Goal: Task Accomplishment & Management: Complete application form

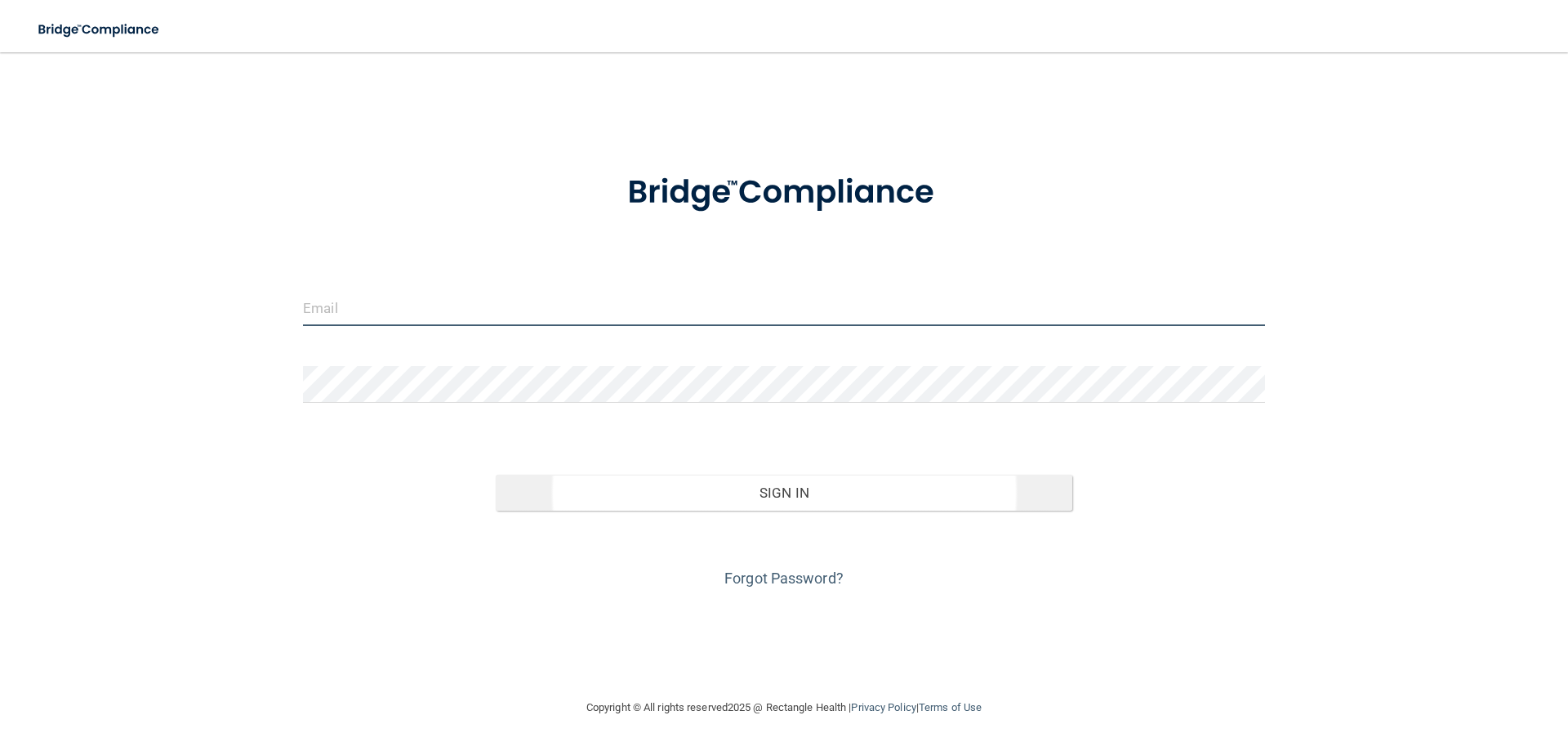
type input "[EMAIL_ADDRESS][DOMAIN_NAME]"
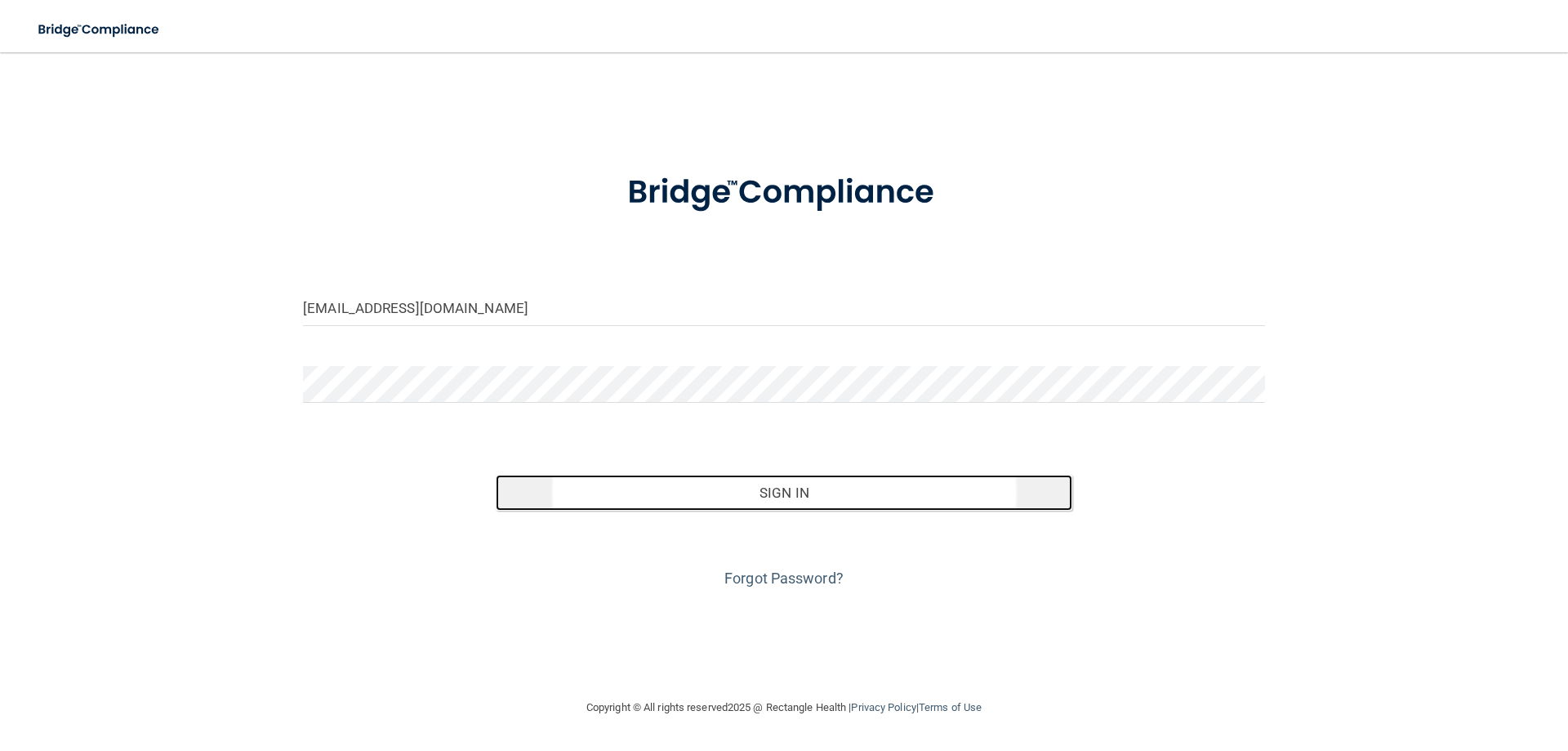
click at [776, 496] on button "Sign In" at bounding box center [784, 492] width 578 height 36
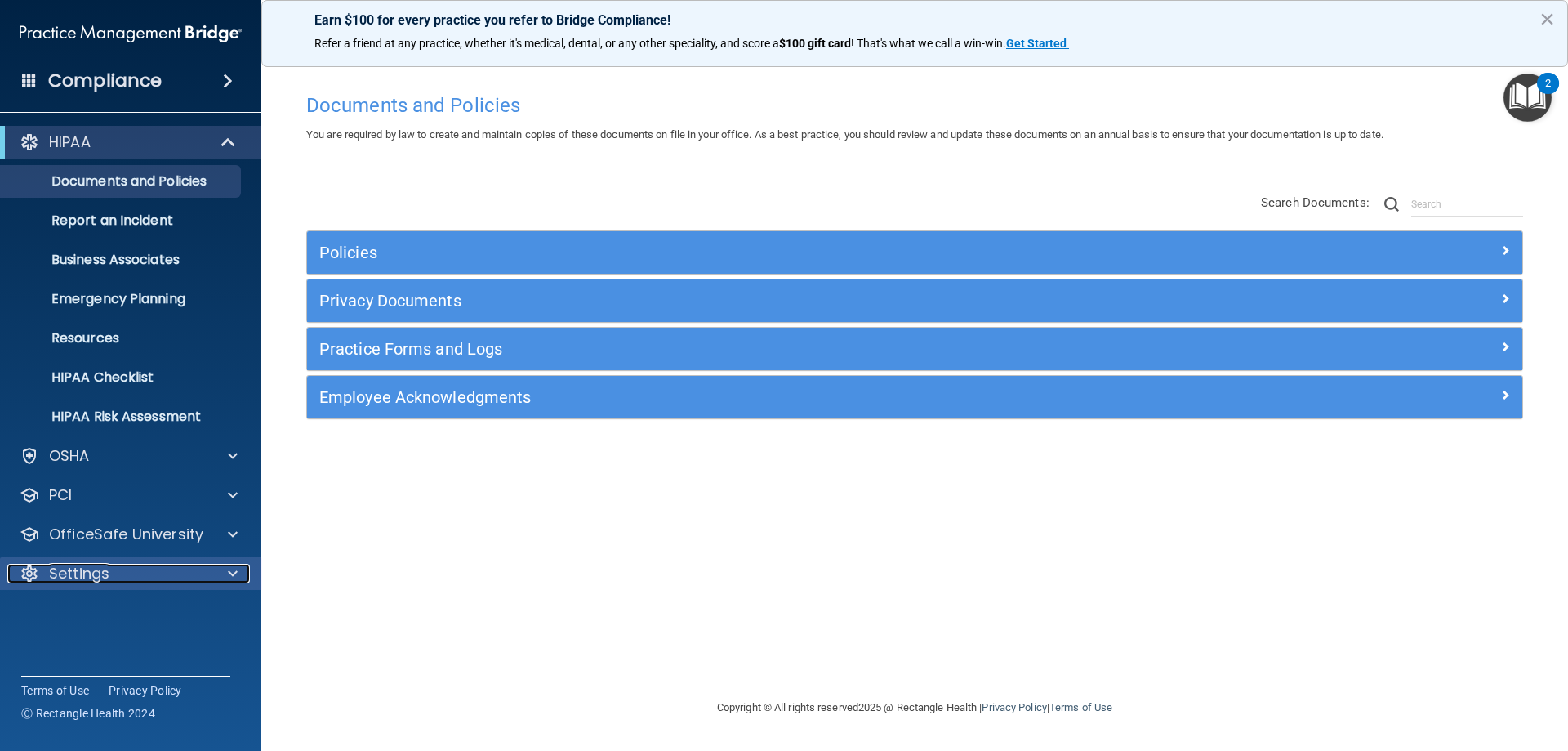
click at [225, 566] on div at bounding box center [230, 573] width 41 height 20
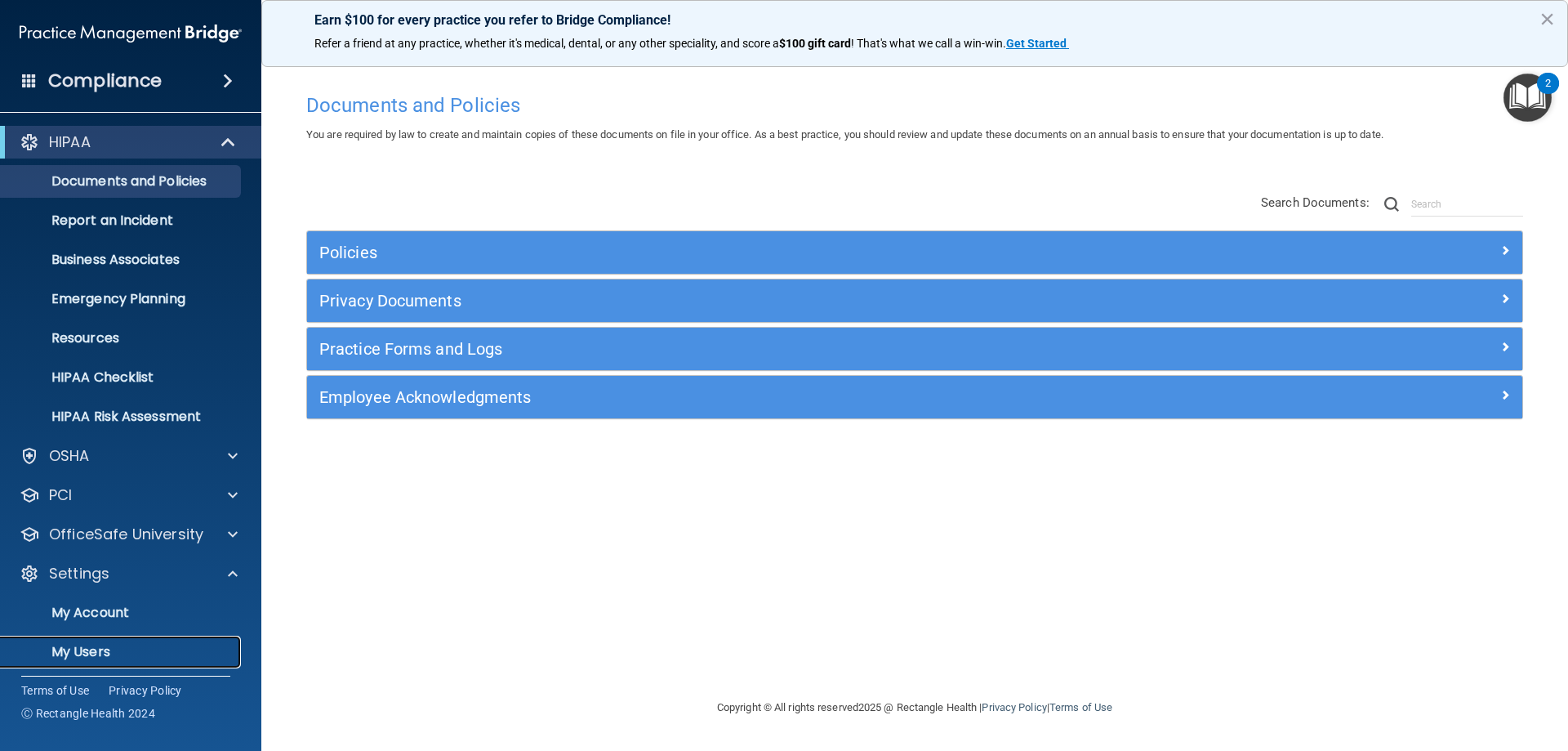
click at [94, 648] on p "My Users" at bounding box center [122, 652] width 223 height 16
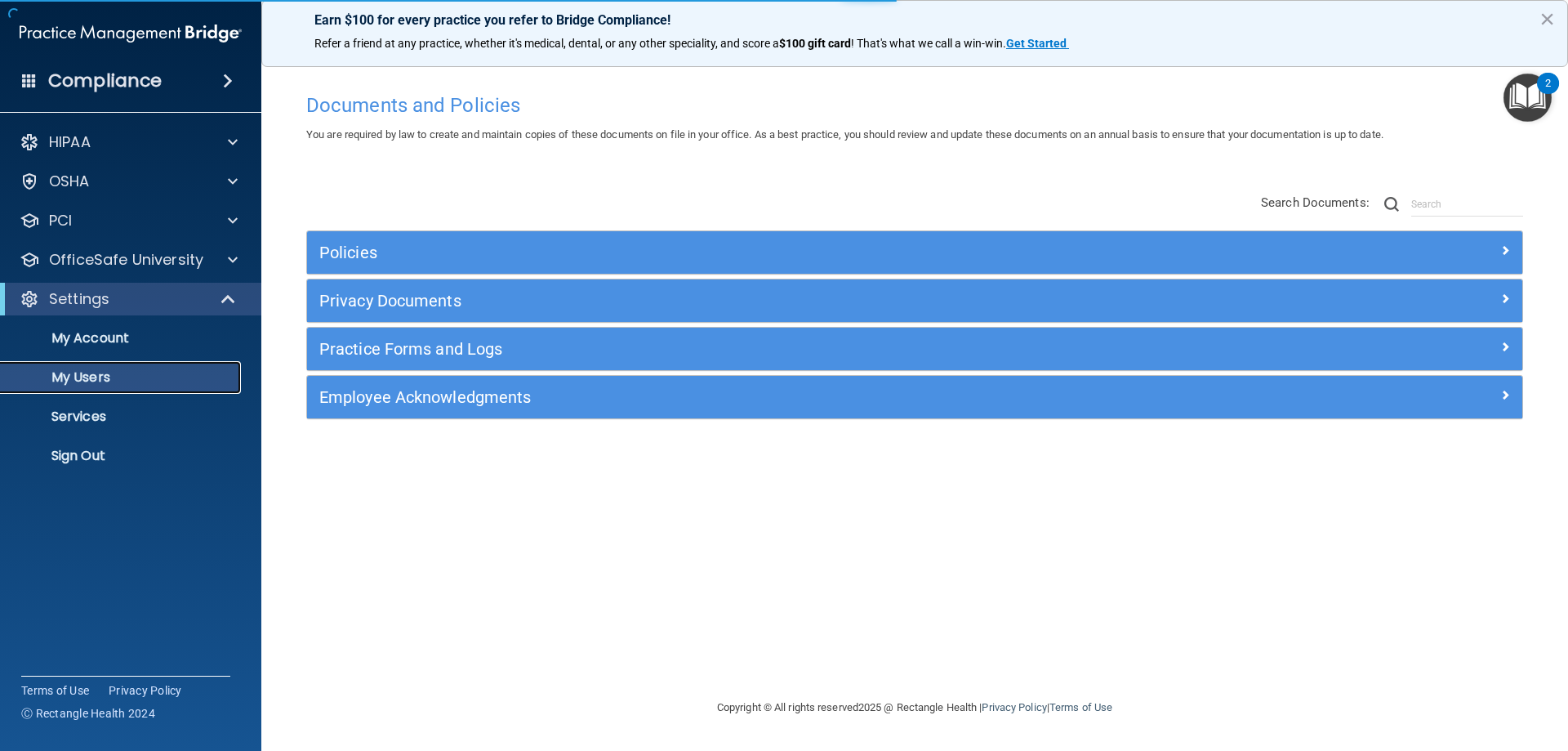
select select "20"
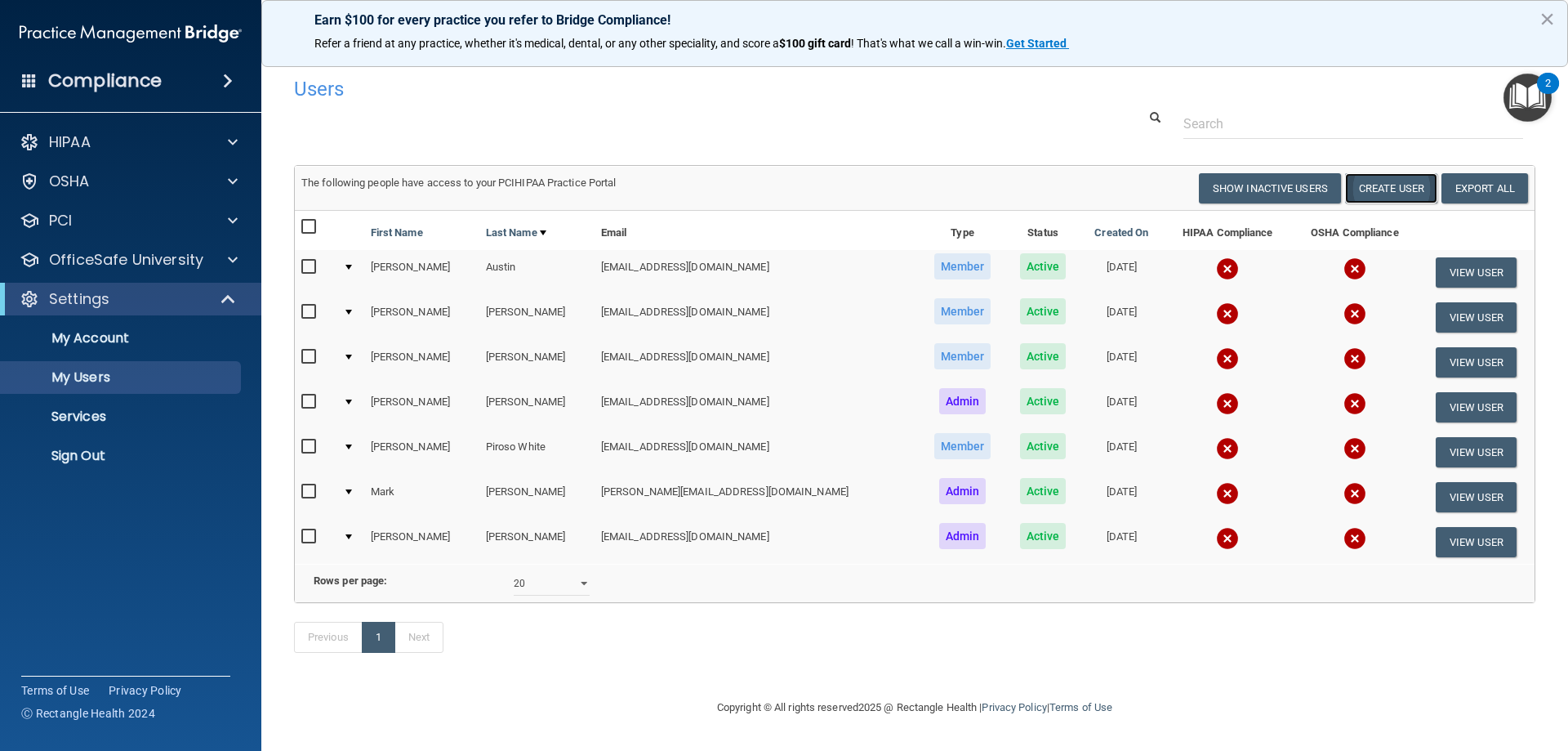
click at [1381, 185] on button "Create User" at bounding box center [1390, 188] width 92 height 30
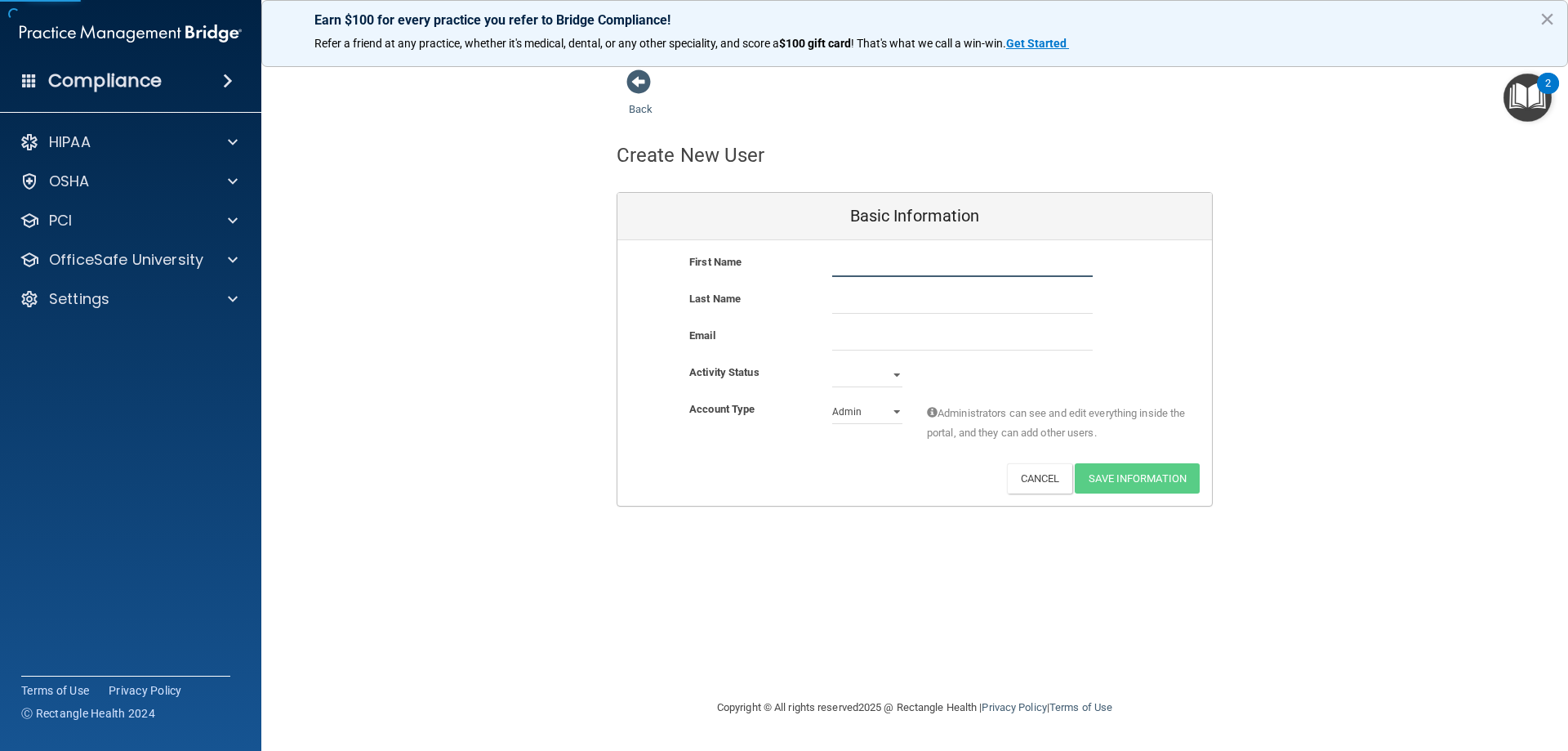
click at [893, 255] on input "text" at bounding box center [962, 264] width 261 height 25
type input "Kimmy"
type input "[PERSON_NAME]"
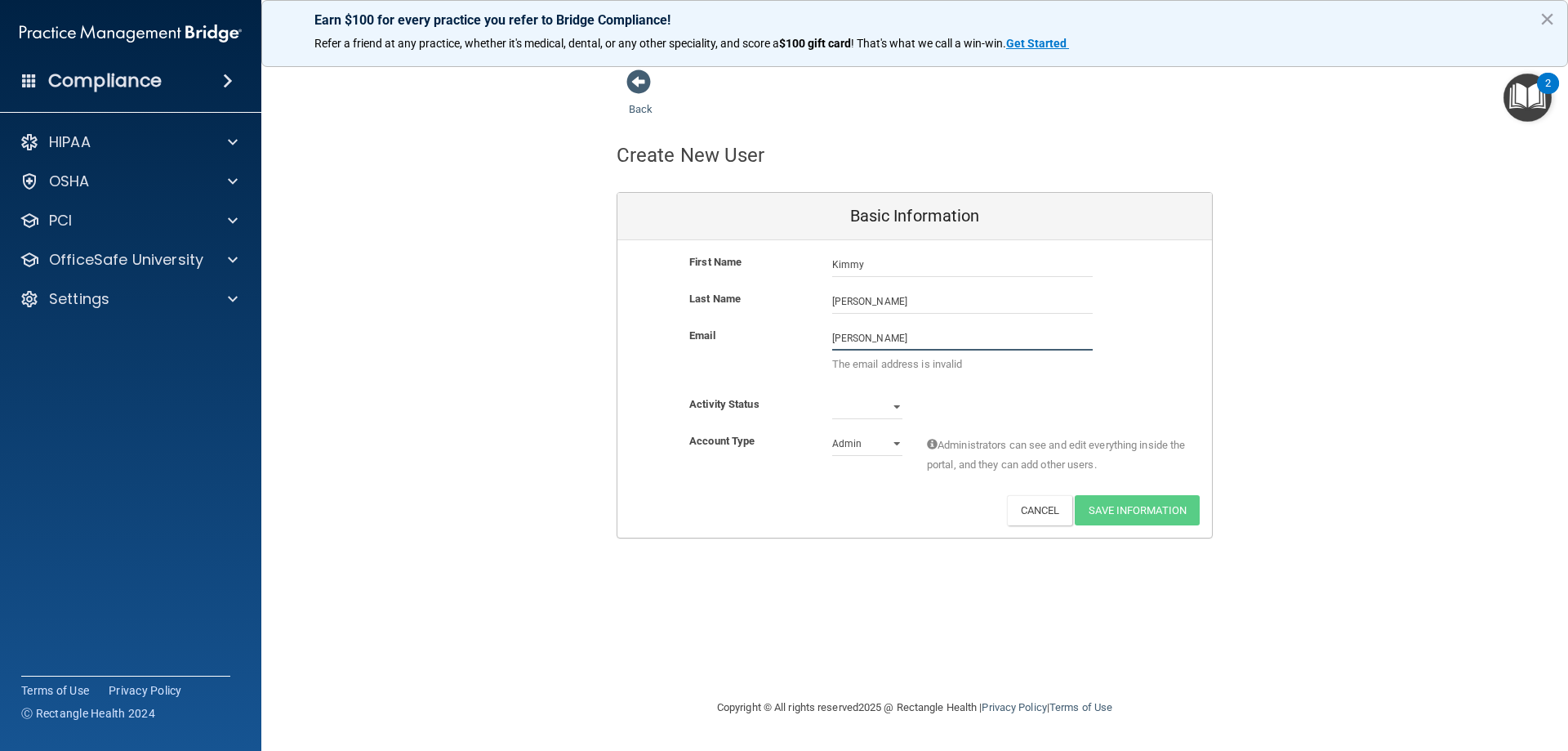
type input "[EMAIL_ADDRESS][DOMAIN_NAME]"
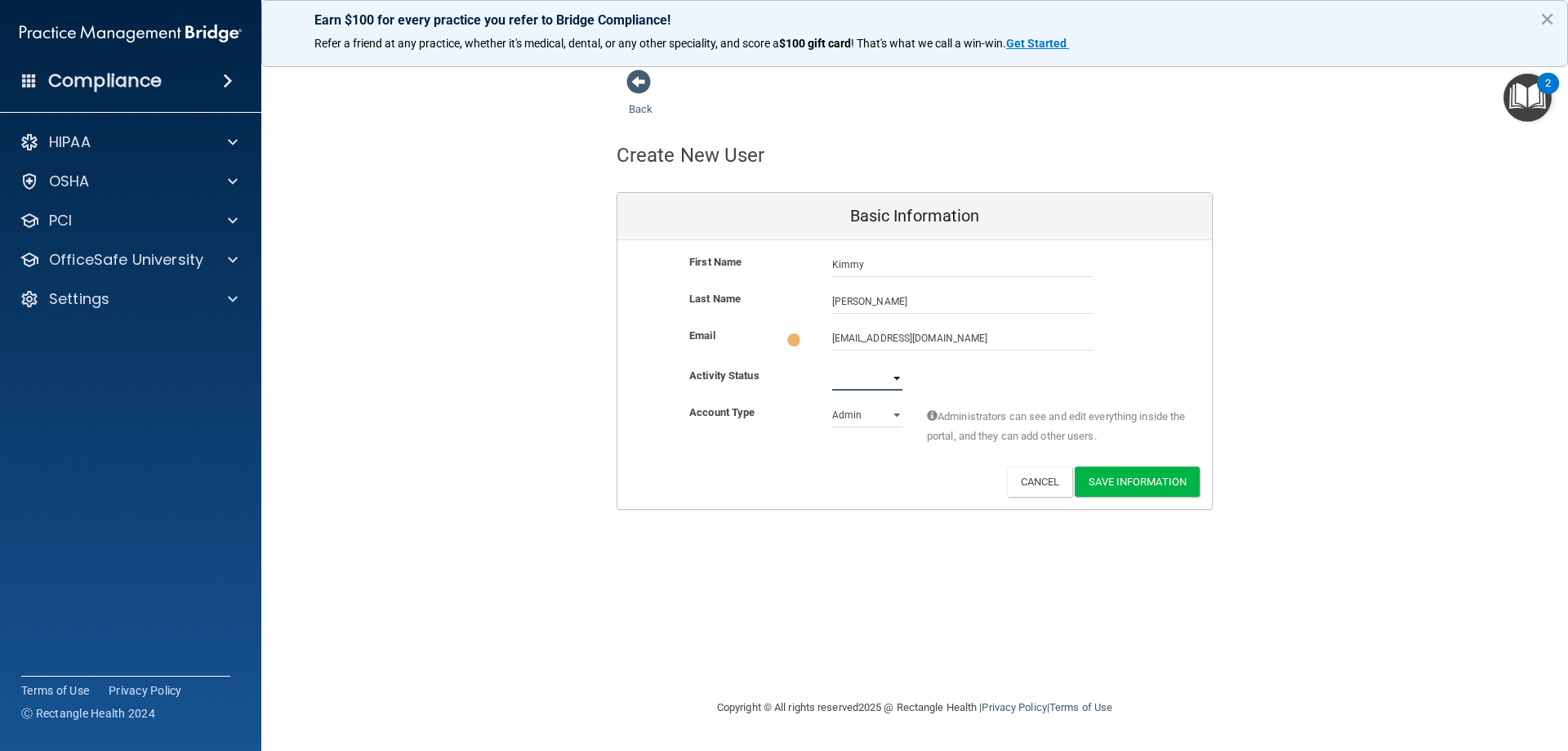
click at [854, 377] on select "Active Inactive" at bounding box center [866, 378] width 70 height 25
select select "active"
click at [832, 363] on select "Active Inactive" at bounding box center [866, 375] width 70 height 25
click at [853, 411] on select "Admin Member" at bounding box center [866, 411] width 70 height 25
select select "practice_member"
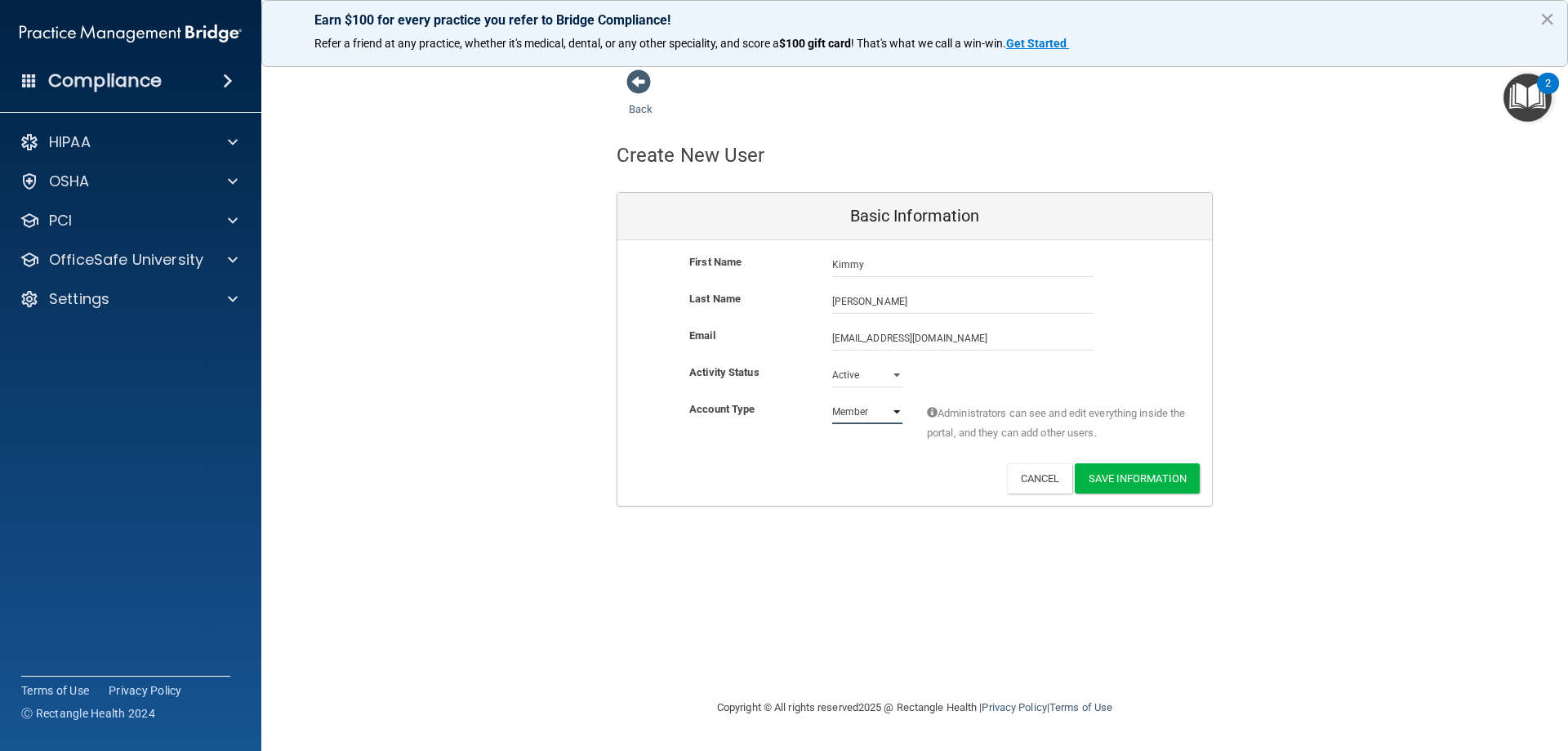
click at [832, 399] on select "Admin Member" at bounding box center [866, 411] width 70 height 25
click at [1145, 476] on button "Save Information" at bounding box center [1136, 478] width 125 height 30
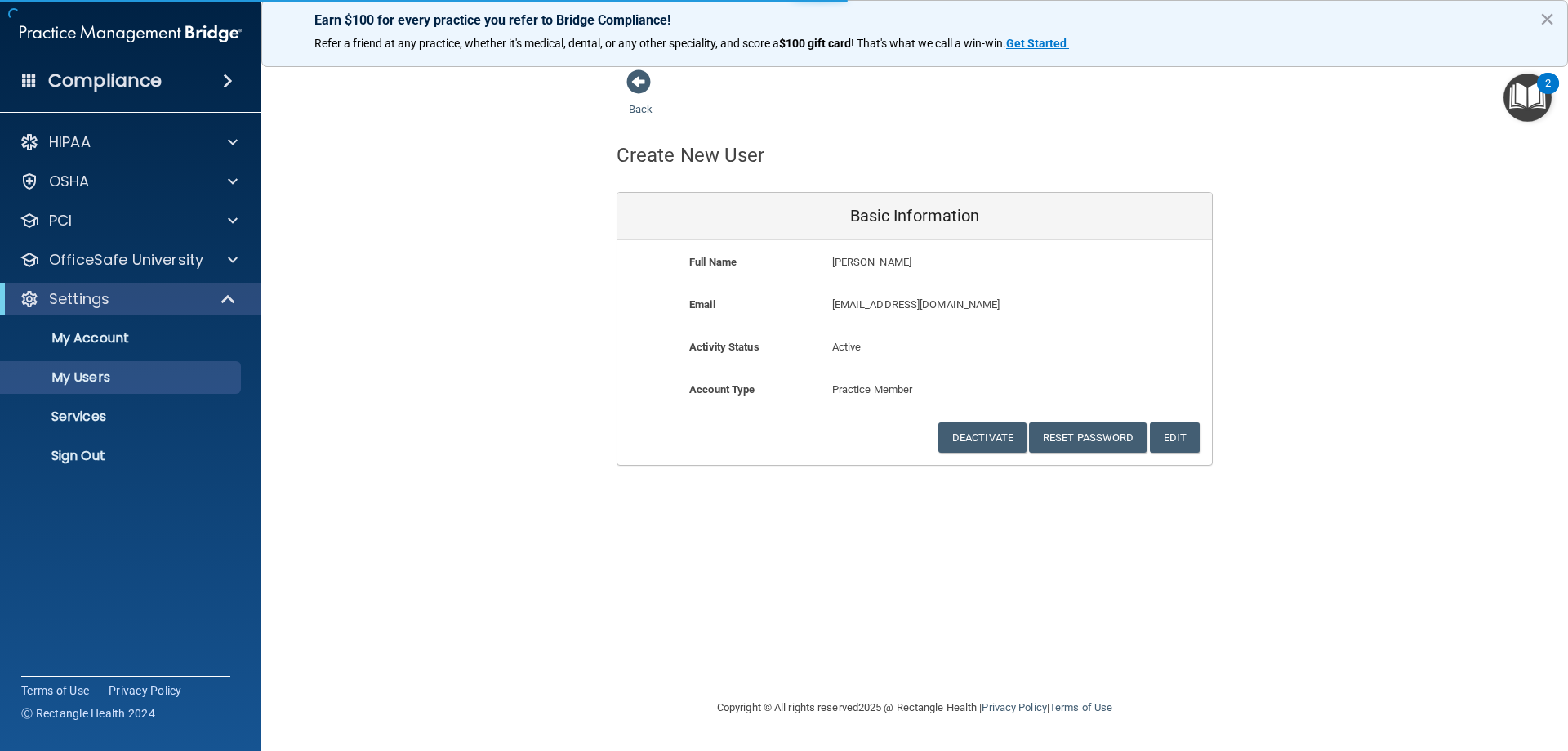
select select "20"
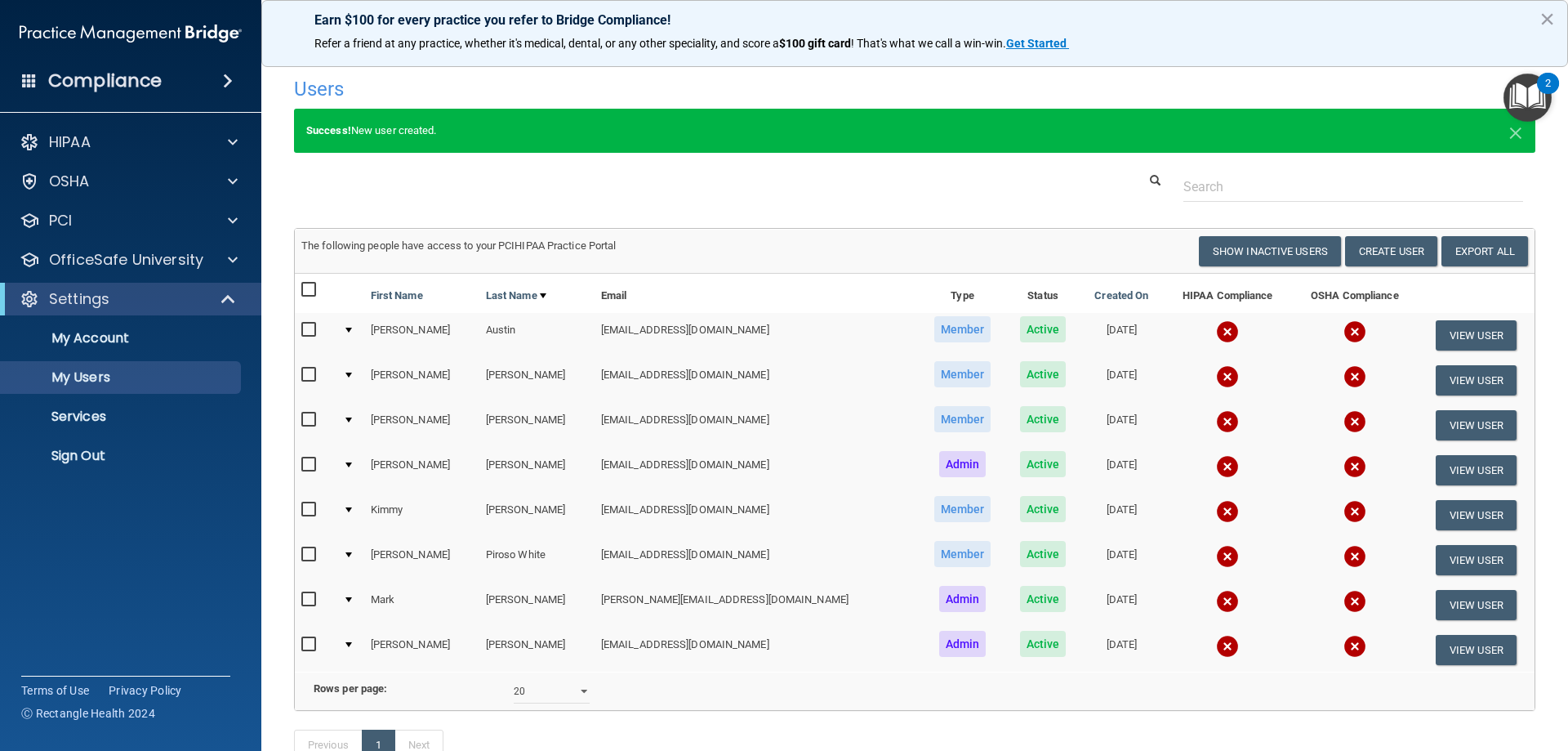
click at [310, 507] on input "checkbox" at bounding box center [311, 509] width 19 height 13
checkbox input "true"
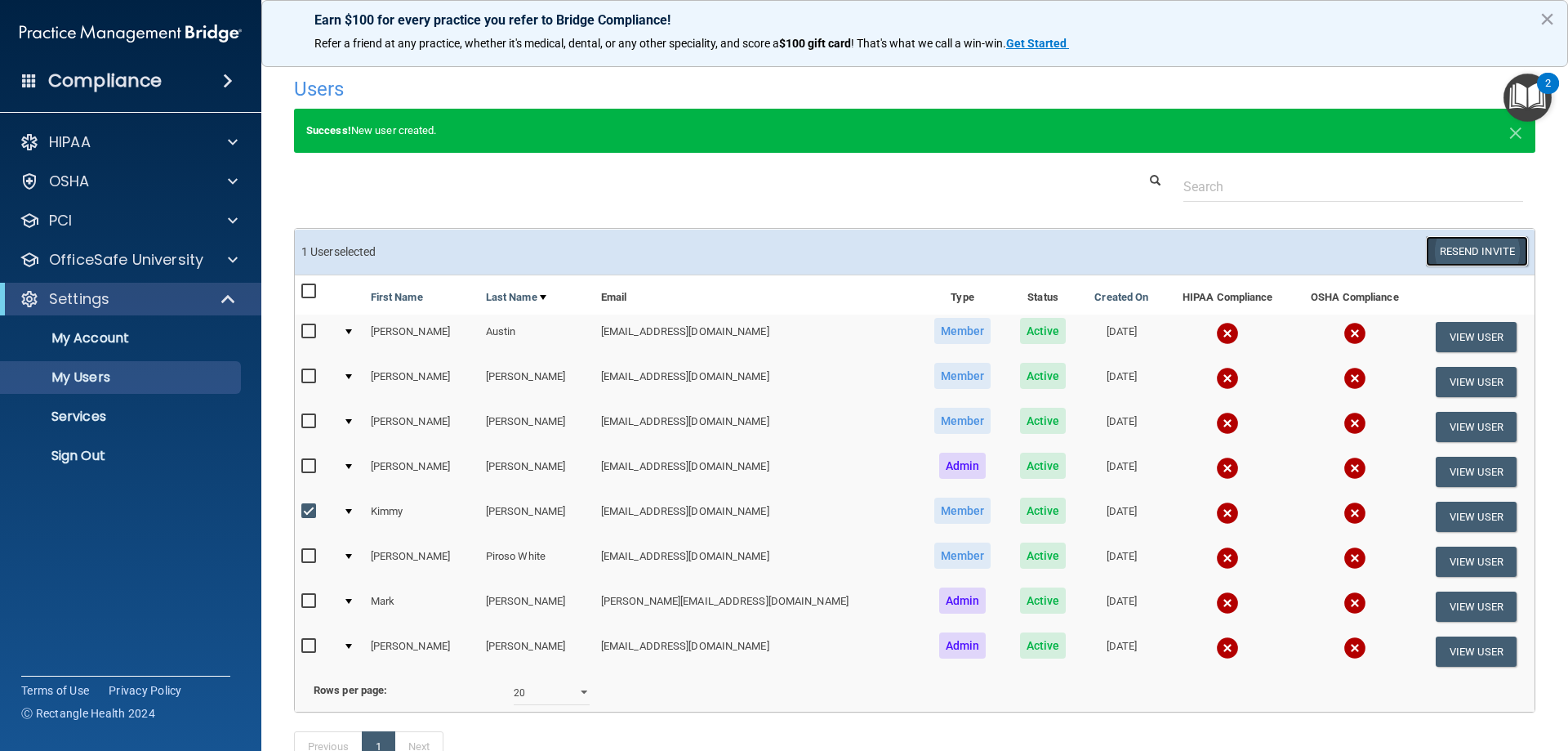
click at [1475, 250] on button "Resend Invite" at bounding box center [1477, 251] width 102 height 30
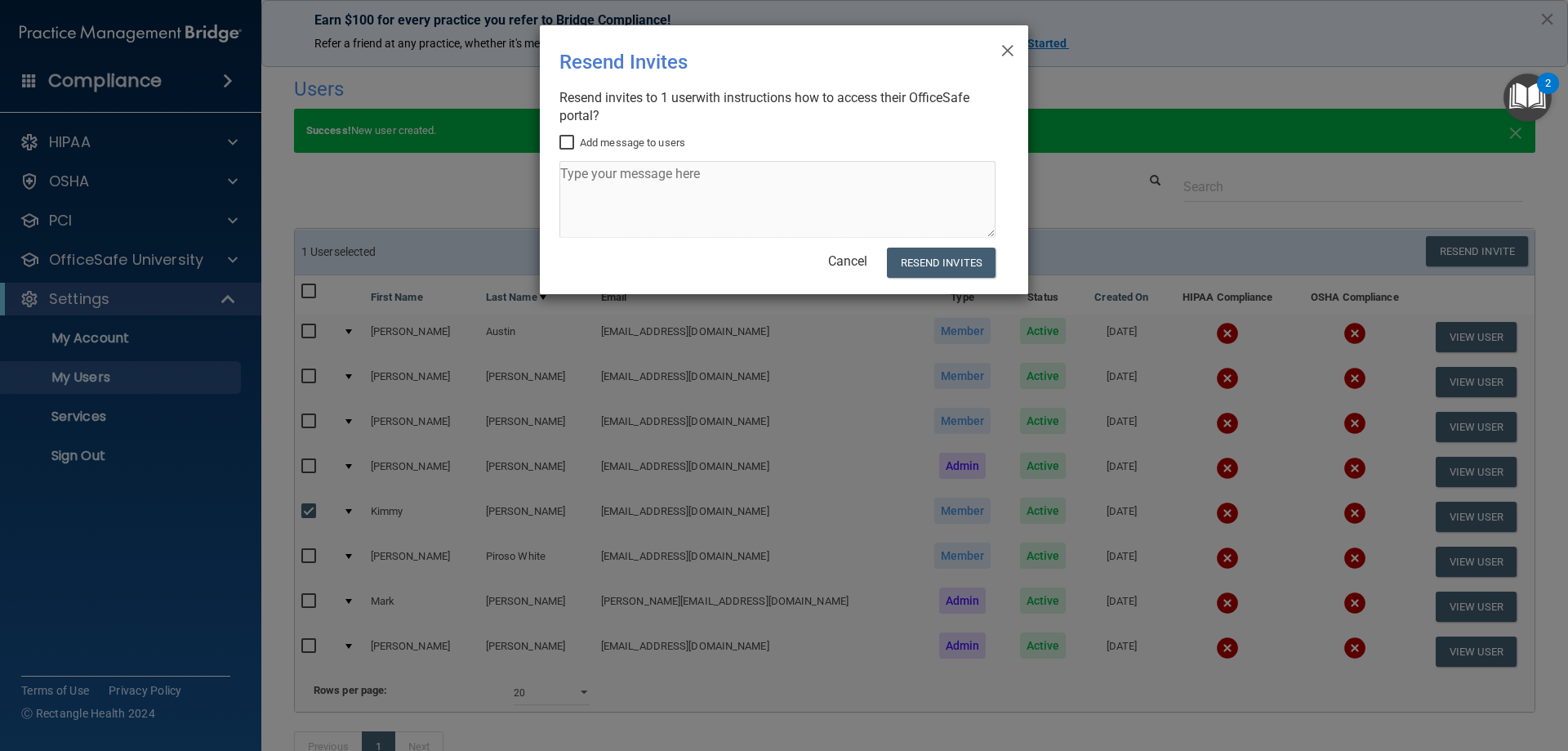
click at [566, 142] on input "Add message to users" at bounding box center [569, 143] width 19 height 13
checkbox input "true"
click at [589, 181] on textarea at bounding box center [777, 200] width 436 height 77
click at [628, 185] on textarea "Hi [PERSON_NAME]," at bounding box center [777, 200] width 436 height 77
click at [570, 201] on textarea "Hi [PERSON_NAME]," at bounding box center [777, 200] width 436 height 77
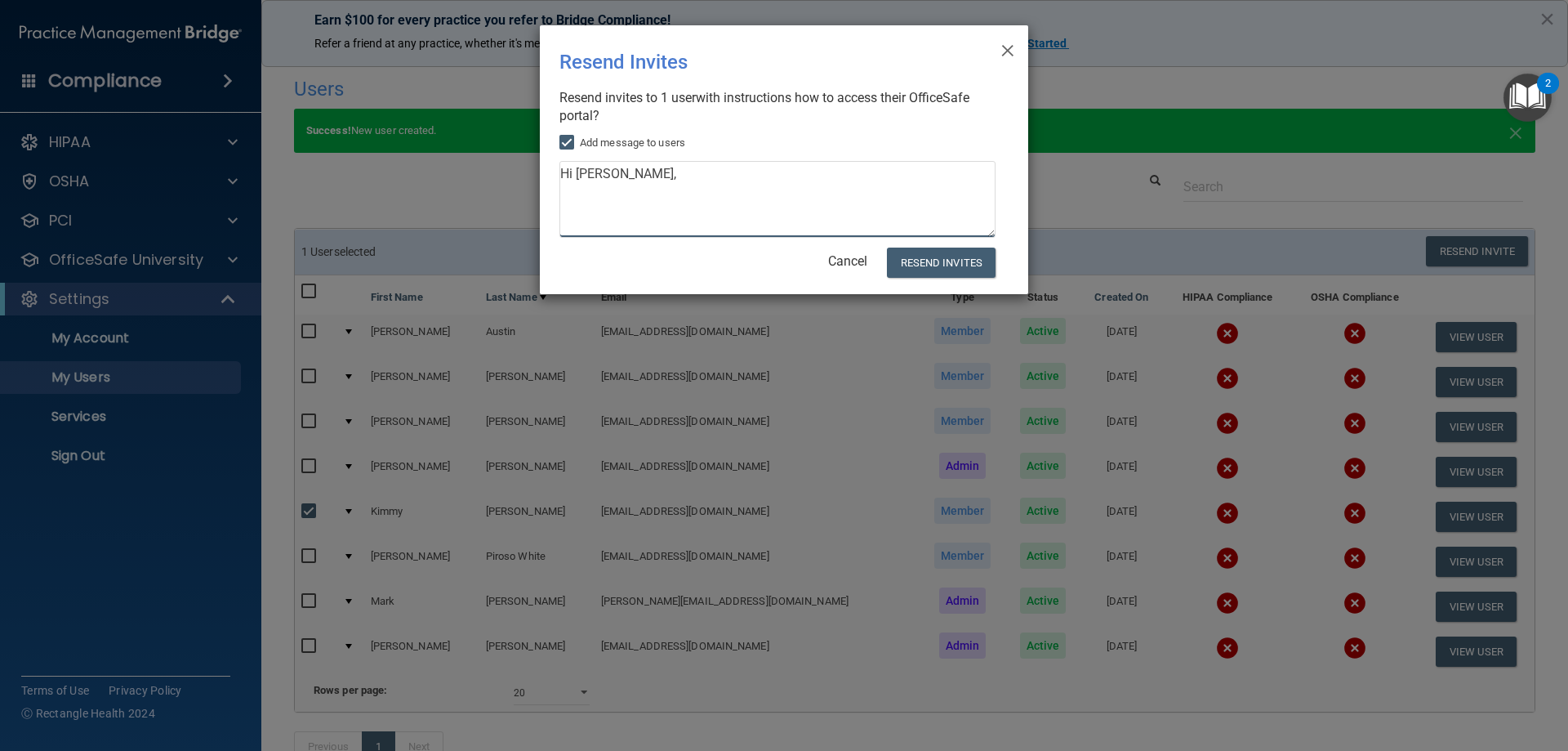
click at [649, 178] on textarea "Hi [PERSON_NAME]," at bounding box center [777, 200] width 436 height 77
click at [712, 211] on textarea "Hi [PERSON_NAME], This is the link to set up an account and then you can take t…" at bounding box center [777, 200] width 436 height 77
click at [709, 203] on textarea "Hi [PERSON_NAME], This is the link to set up an account and then you can take t…" at bounding box center [777, 200] width 436 height 77
type textarea "Hi [PERSON_NAME], This is the link to set up an account and then you can take t…"
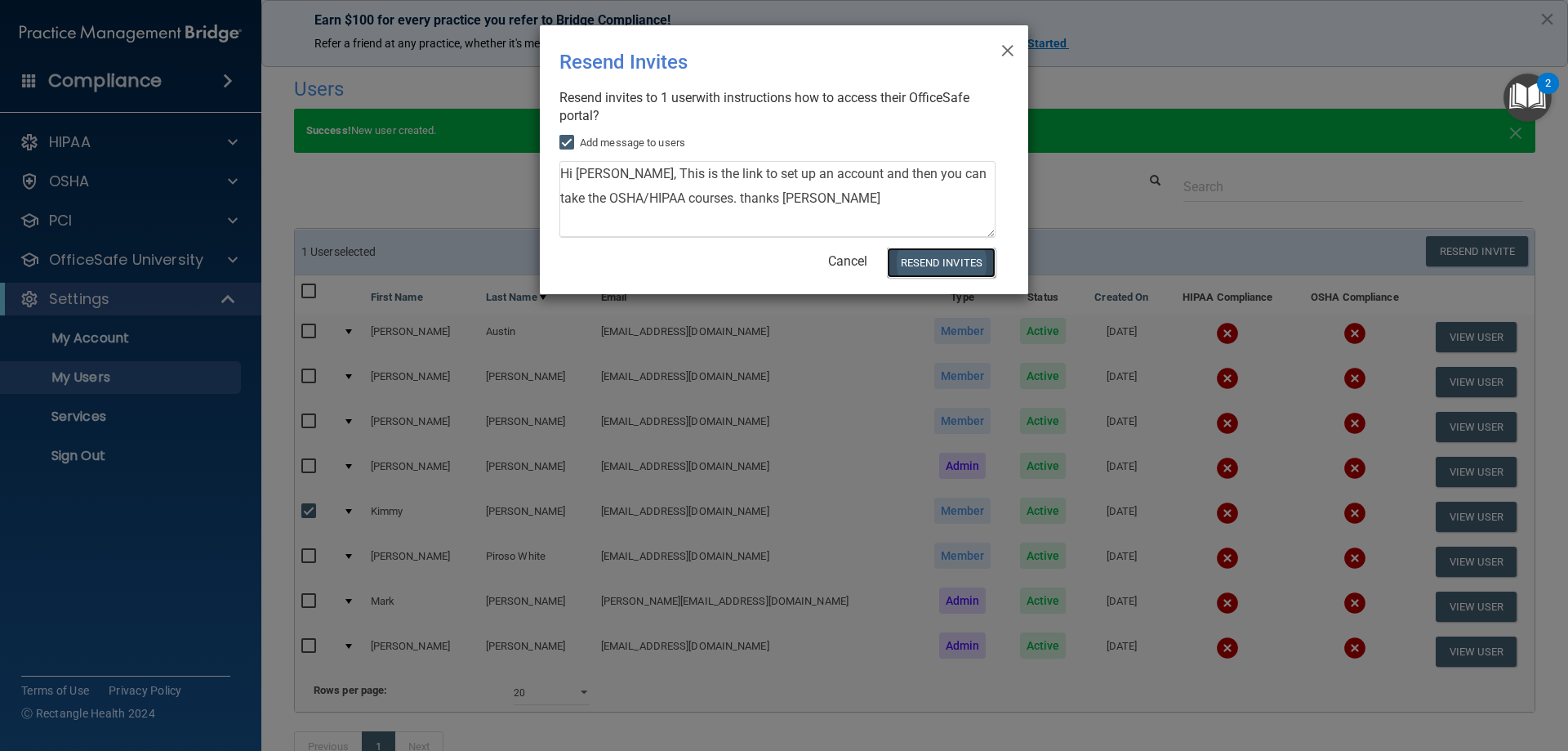
click at [943, 263] on button "Resend Invites" at bounding box center [940, 262] width 108 height 30
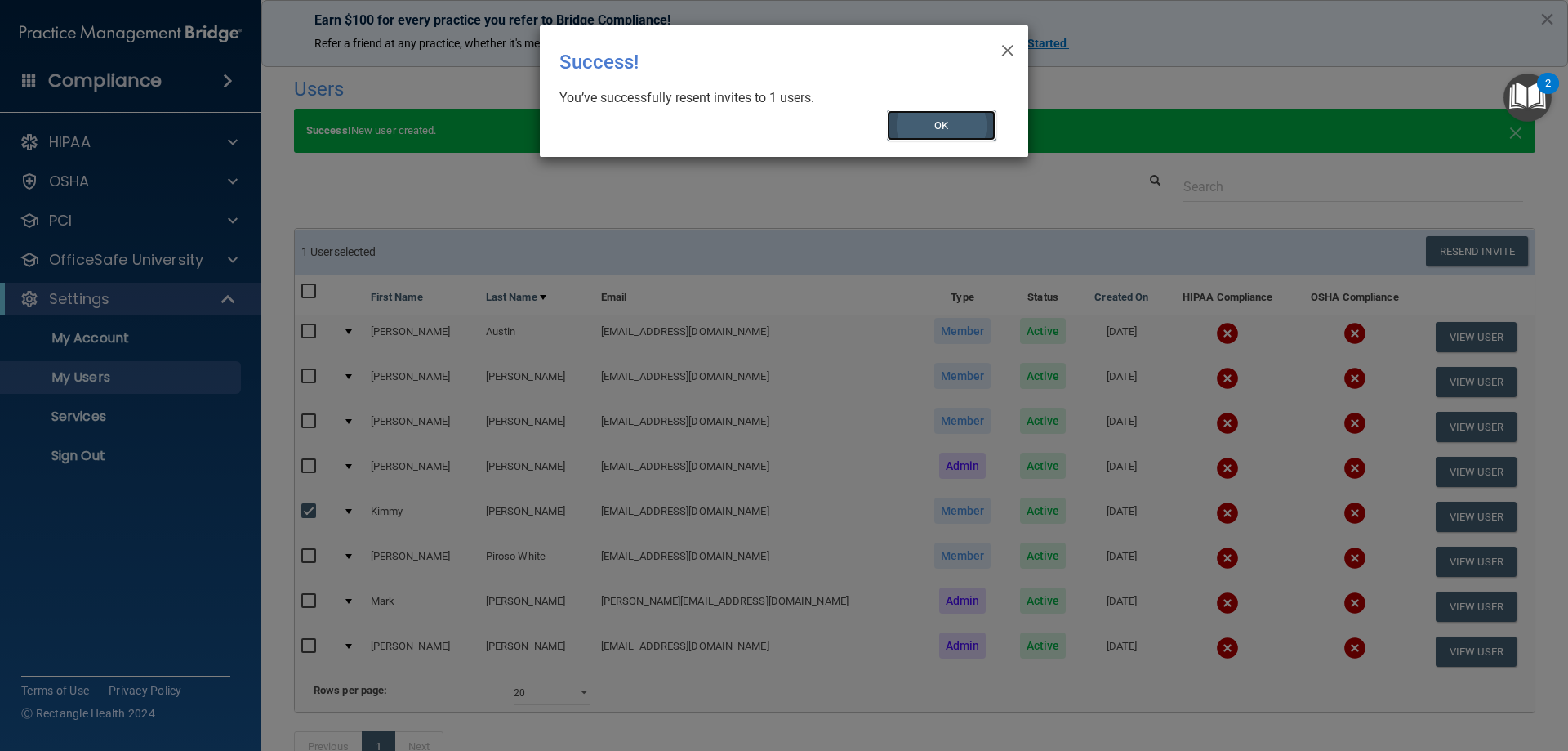
click at [931, 126] on button "OK" at bounding box center [941, 125] width 109 height 30
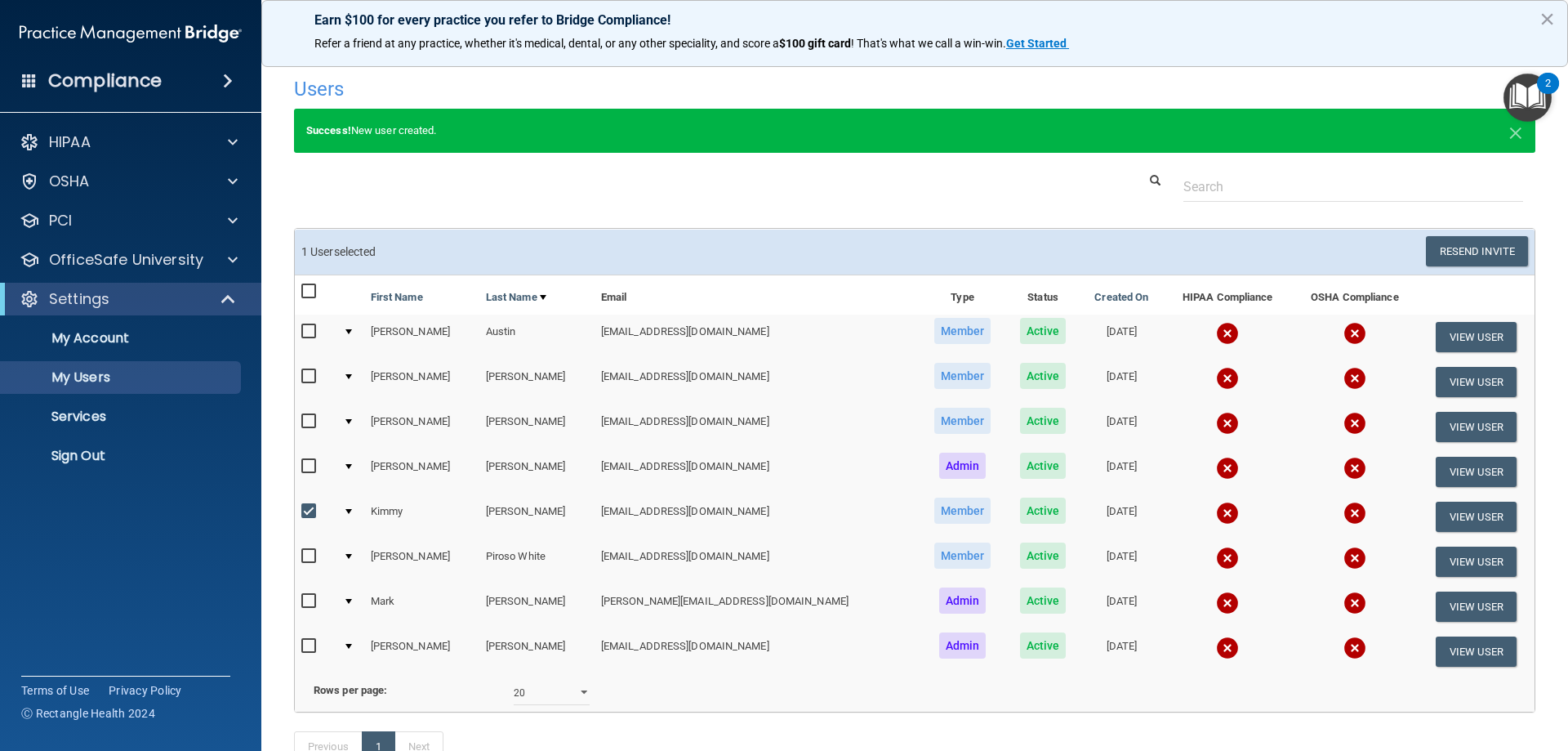
click at [303, 511] on input "checkbox" at bounding box center [311, 511] width 19 height 13
checkbox input "false"
